Goal: Find specific page/section: Find specific page/section

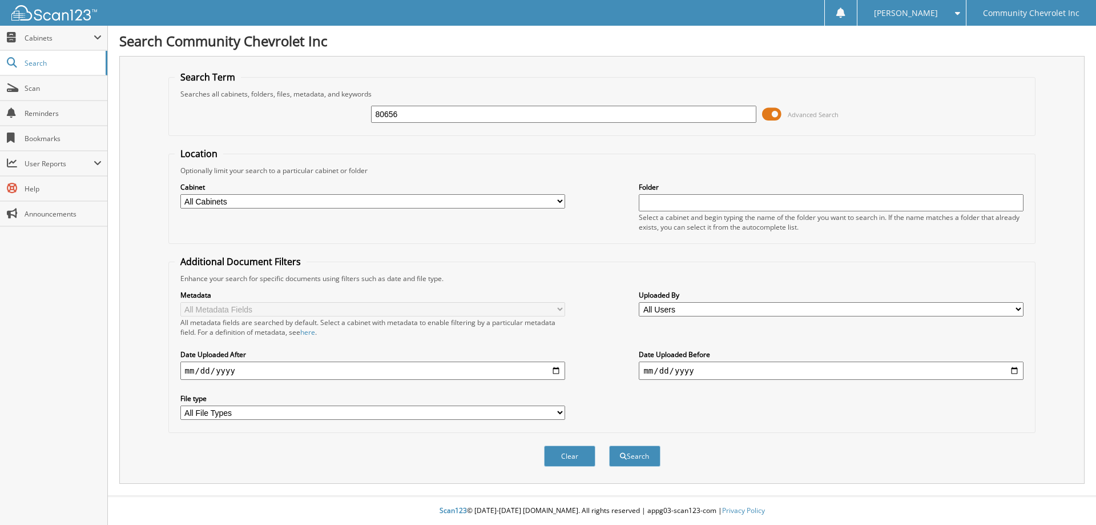
type input "80656"
click at [609, 445] on button "Search" at bounding box center [634, 455] width 51 height 21
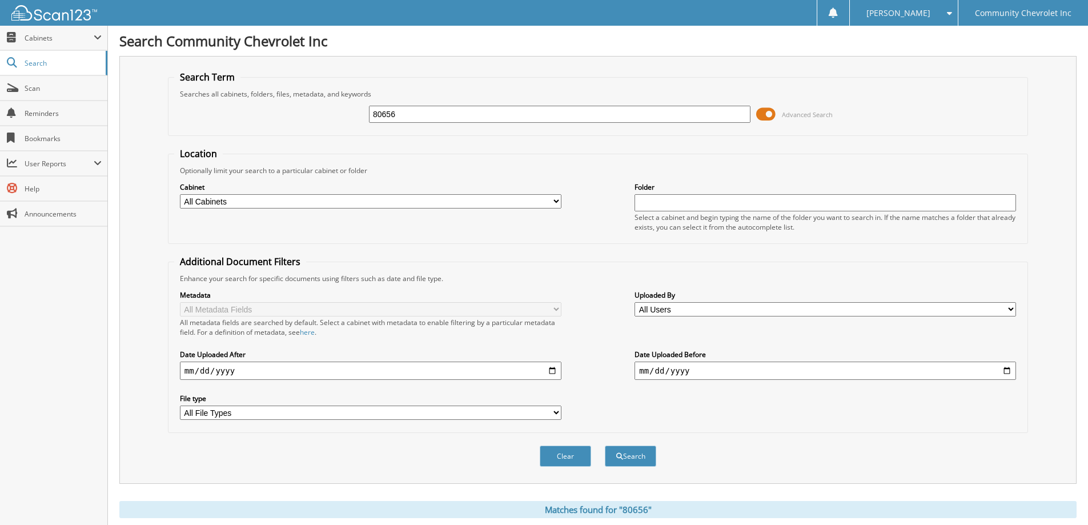
scroll to position [171, 0]
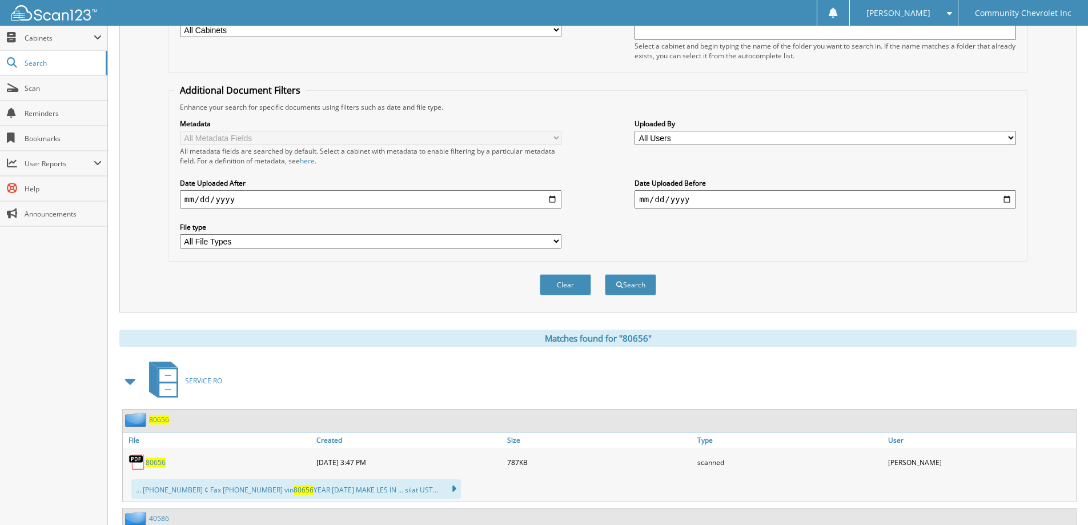
click at [158, 459] on span "80656" at bounding box center [156, 462] width 20 height 10
